Goal: Register for event/course

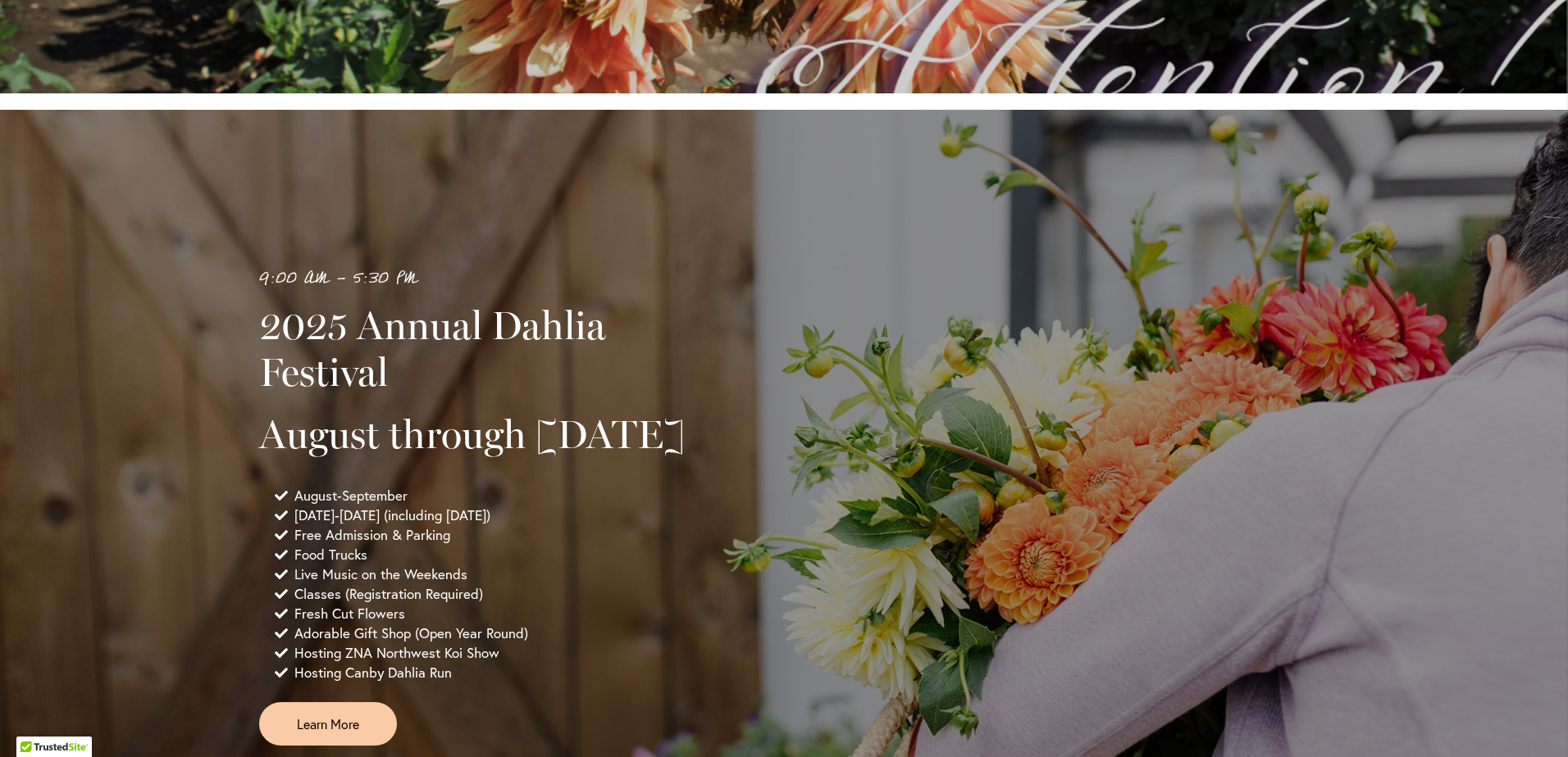
scroll to position [1147, 0]
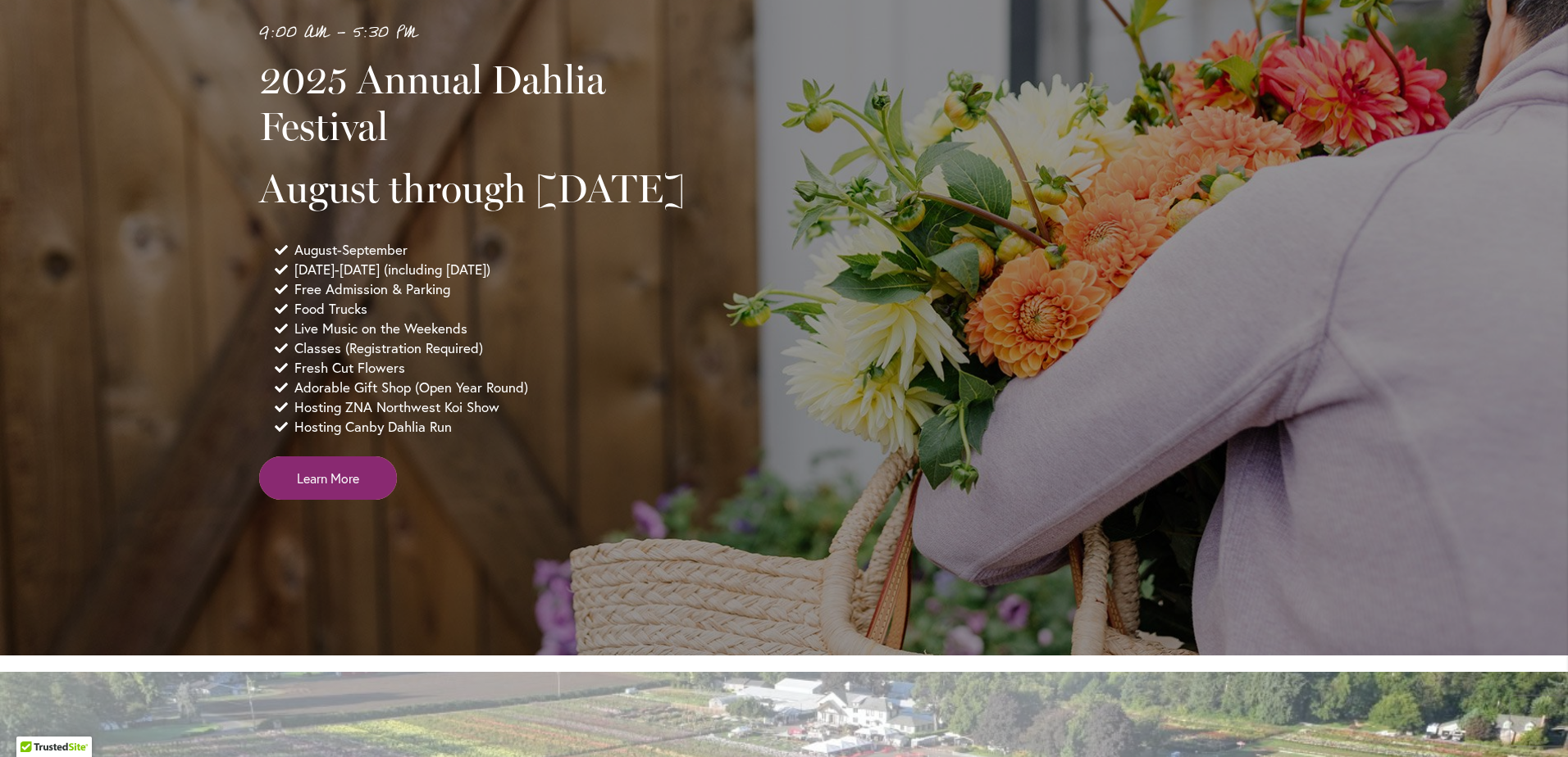
click at [341, 488] on span "Learn More" at bounding box center [327, 478] width 62 height 19
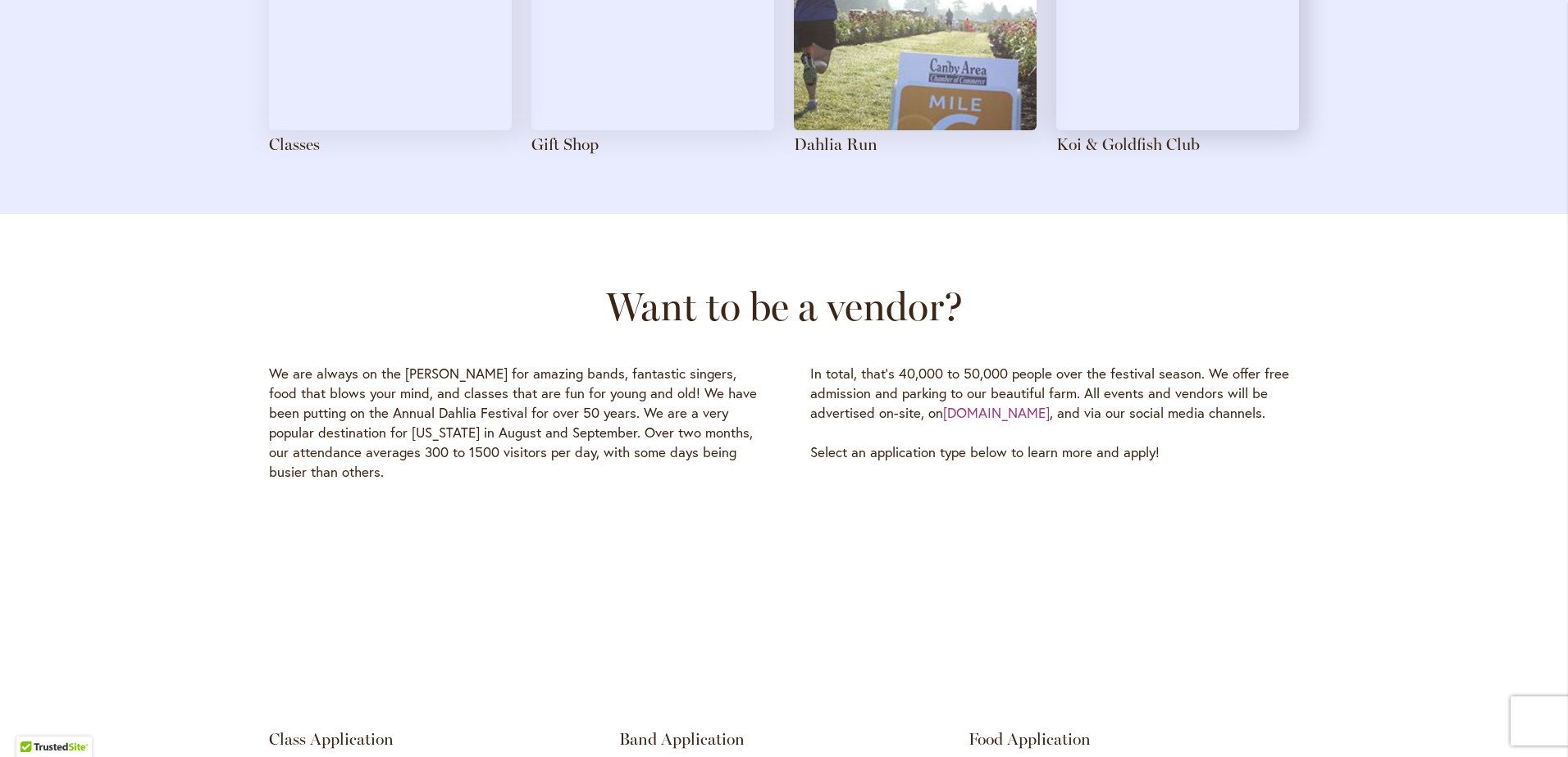
scroll to position [1967, 0]
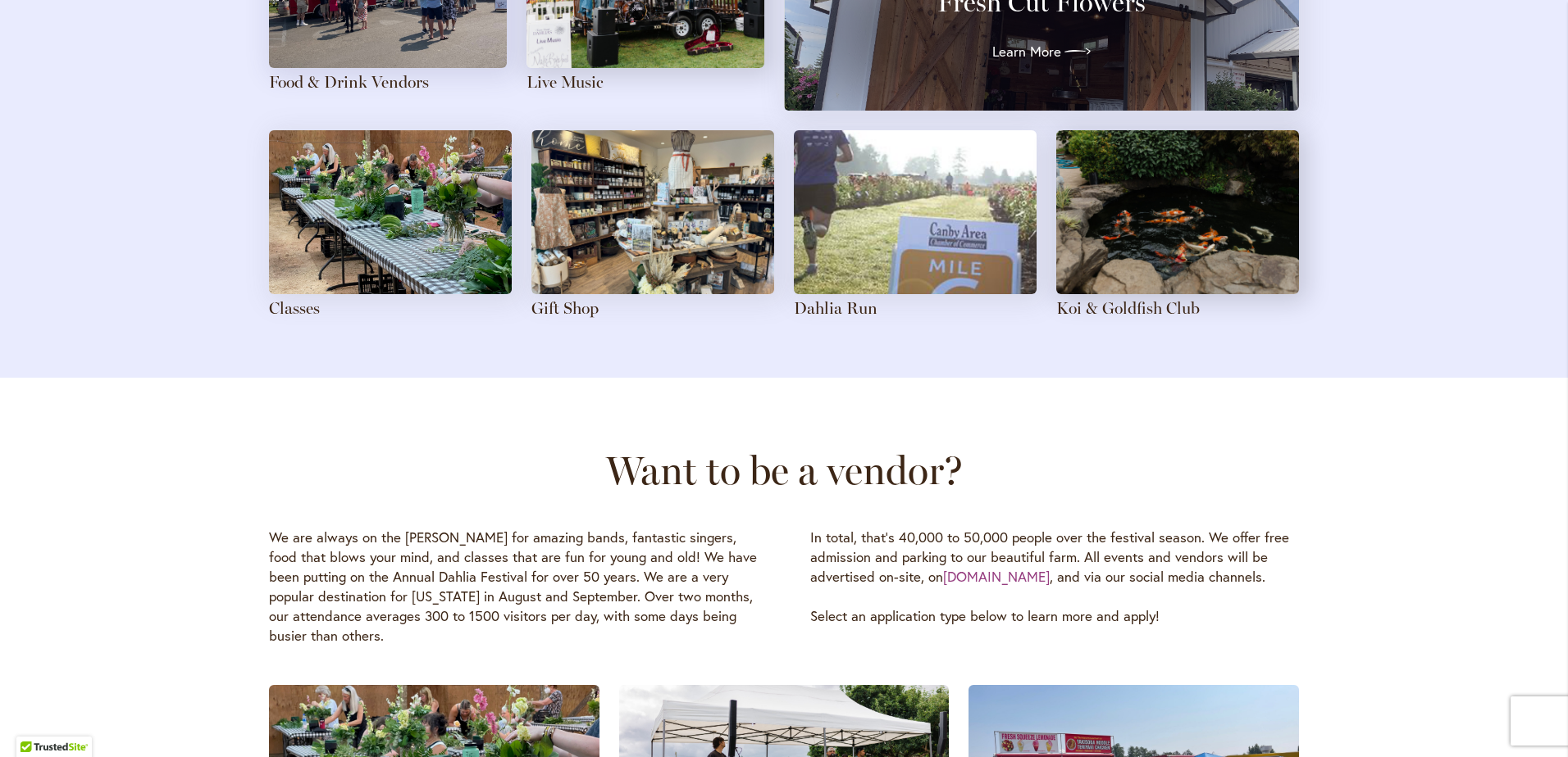
click at [443, 219] on img at bounding box center [390, 211] width 243 height 164
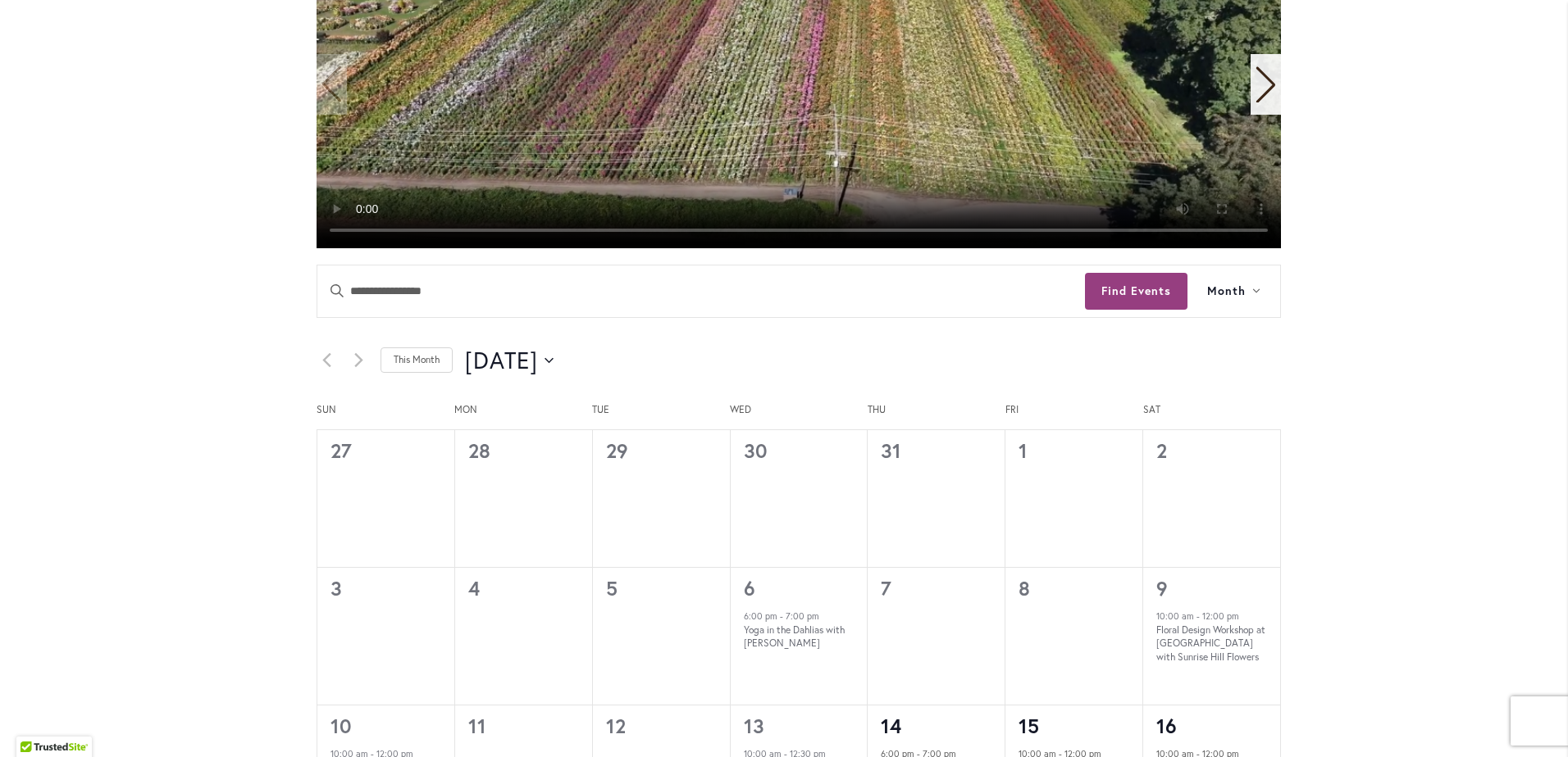
scroll to position [933, 0]
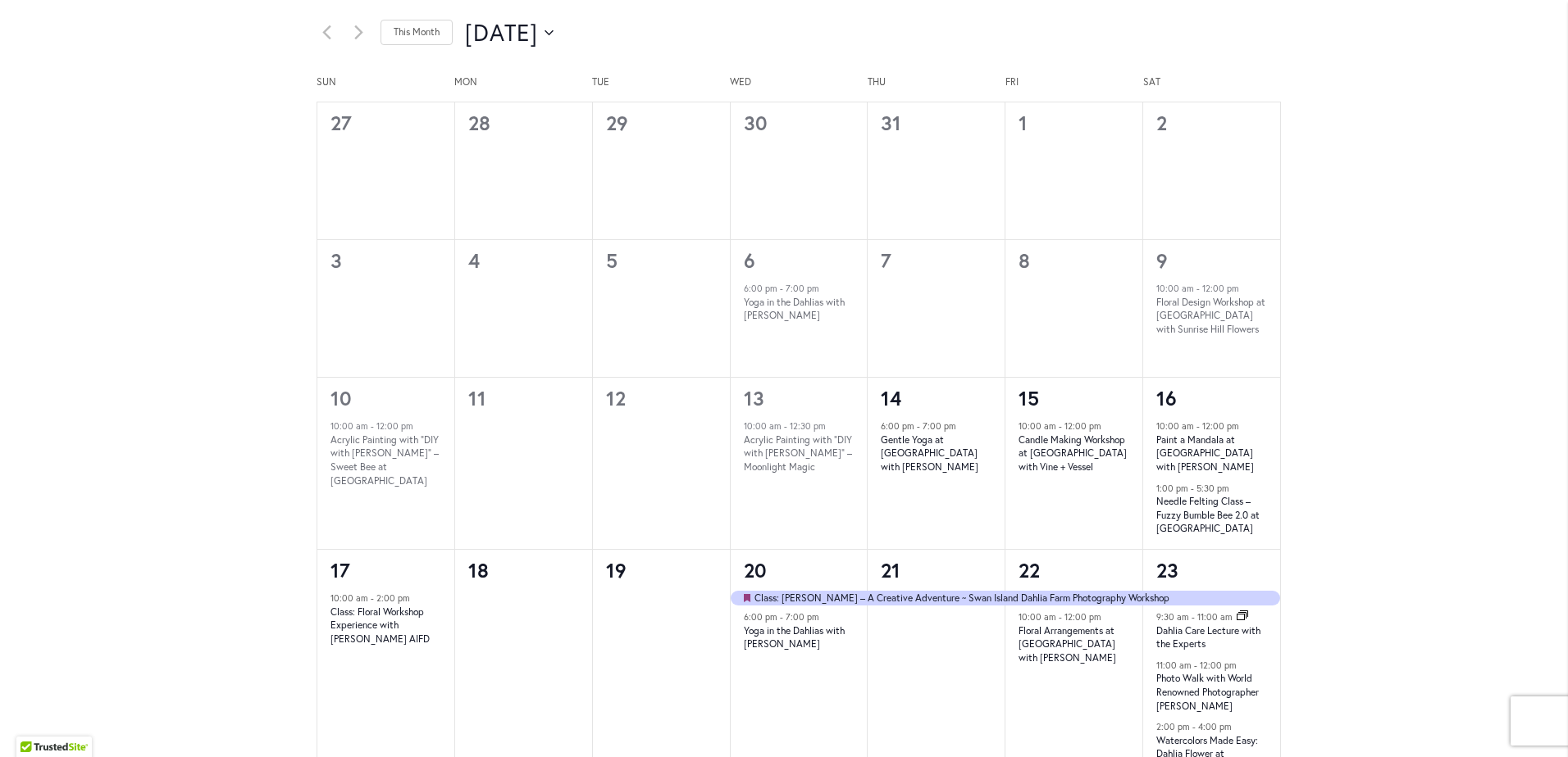
click at [1422, 420] on div "Skip to Content Gift Shop & Office Open - Monday-Friday 9-4:30pm / Gift Shop Op…" at bounding box center [784, 358] width 1568 height 2485
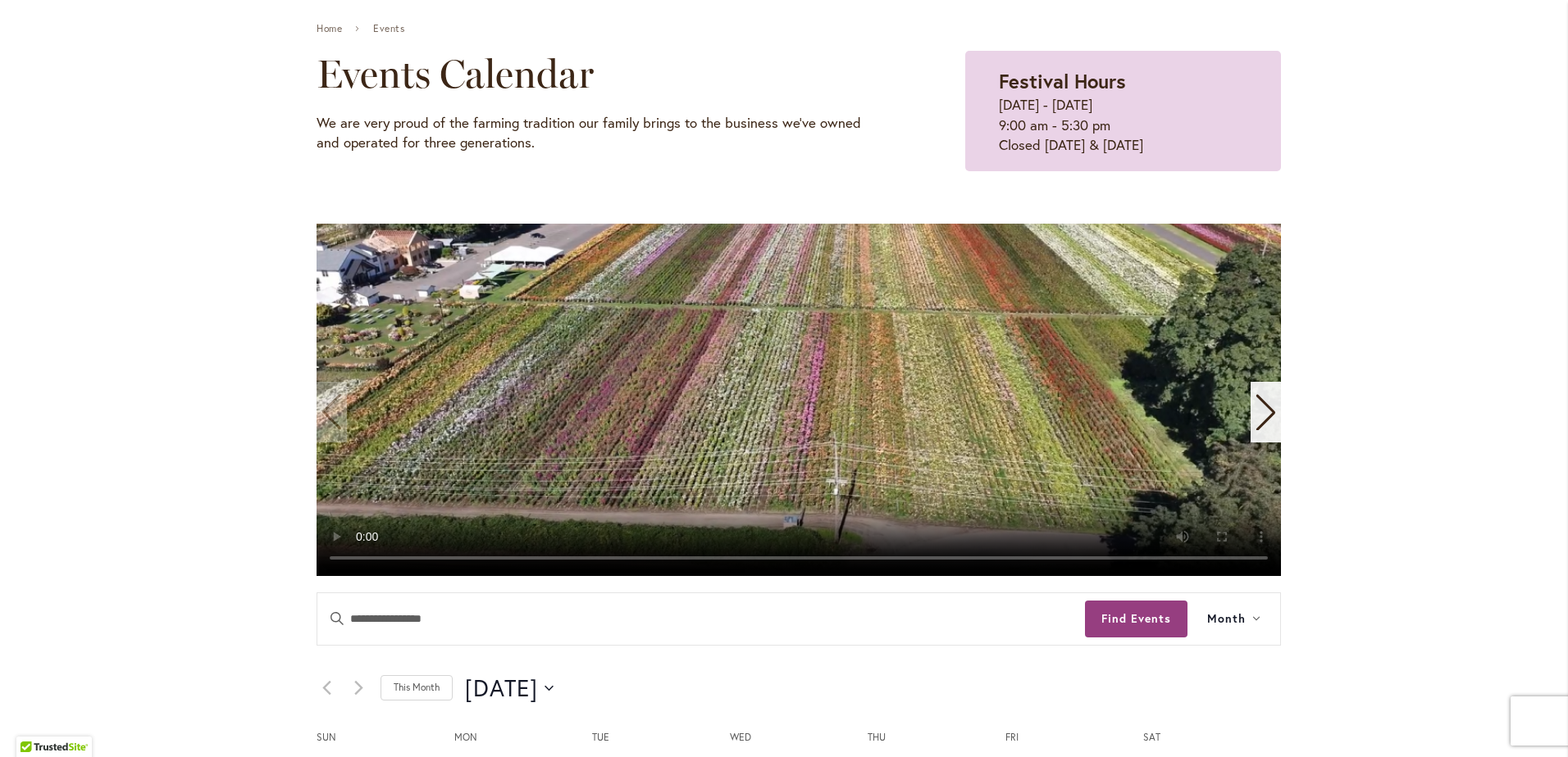
scroll to position [0, 0]
